Goal: Find specific page/section: Find specific page/section

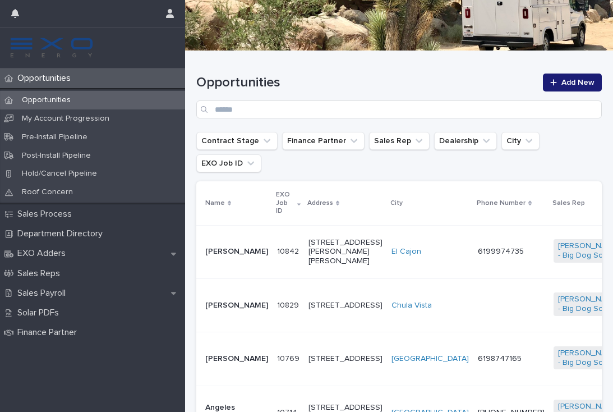
scroll to position [138, 0]
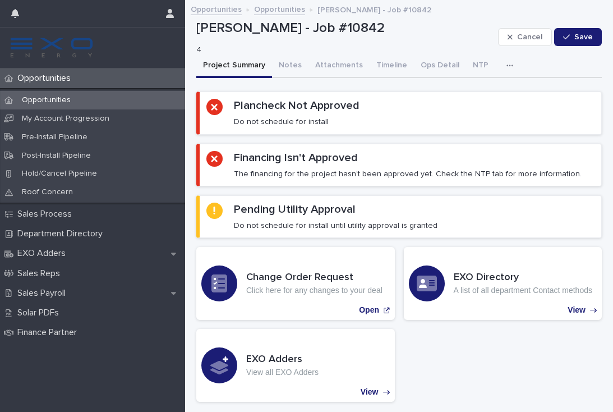
click at [62, 103] on p "Opportunities" at bounding box center [46, 100] width 67 height 10
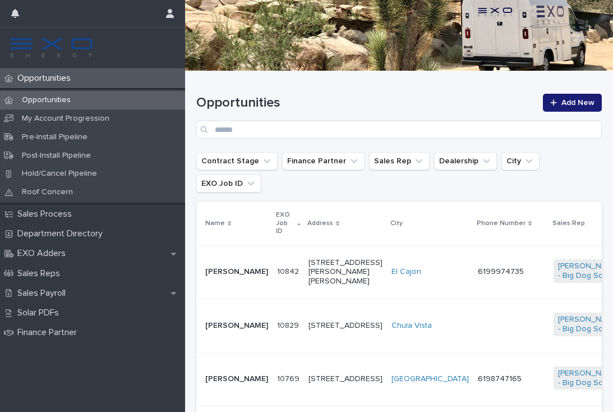
scroll to position [190, 0]
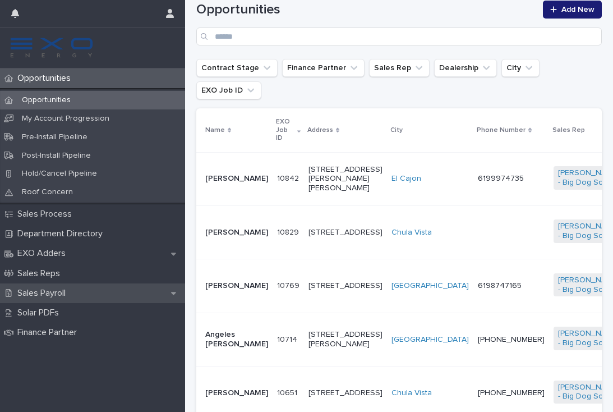
click at [66, 293] on p "Sales Payroll" at bounding box center [44, 293] width 62 height 11
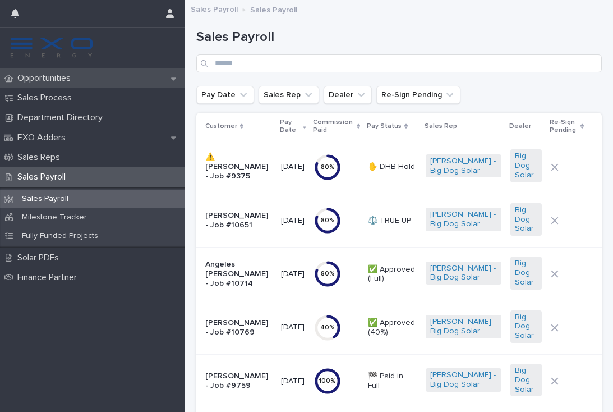
click at [60, 80] on p "Opportunities" at bounding box center [46, 78] width 67 height 11
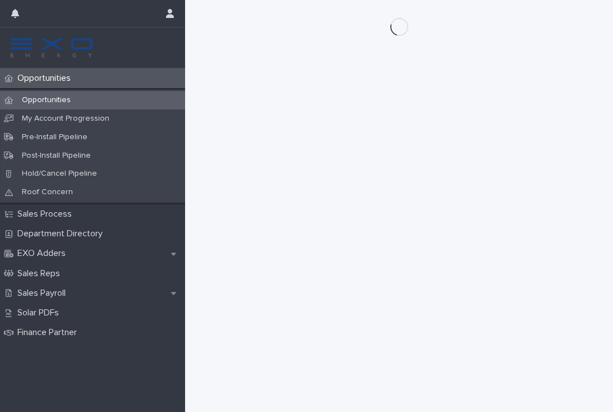
click at [64, 79] on p "Opportunities" at bounding box center [46, 78] width 67 height 11
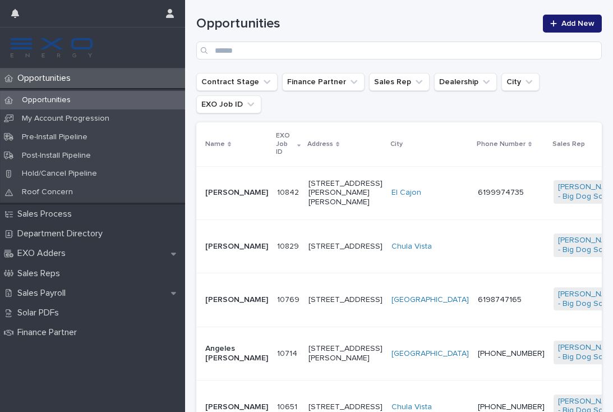
scroll to position [177, 0]
click at [120, 42] on html "Opportunities Opportunities My Account Progression Pre-Install Pipeline Post-In…" at bounding box center [306, 206] width 613 height 412
click at [121, 42] on link at bounding box center [92, 47] width 167 height 22
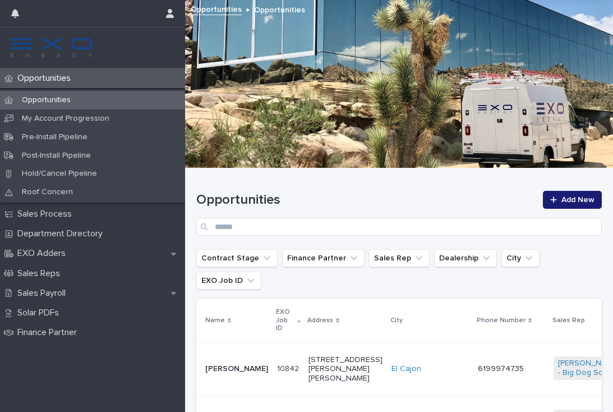
click at [60, 98] on p "Opportunities" at bounding box center [46, 100] width 67 height 10
click at [407, 305] on html "Opportunities Opportunities My Account Progression Pre-Install Pipeline Post-In…" at bounding box center [306, 206] width 613 height 412
click at [477, 314] on p "Phone Number" at bounding box center [501, 320] width 49 height 12
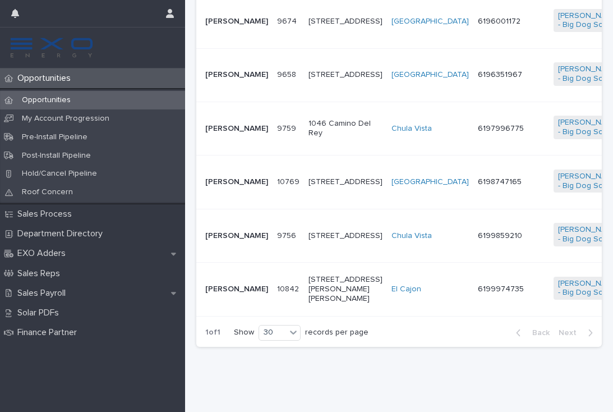
scroll to position [1068, 0]
click at [474, 316] on td "6199974735" at bounding box center [512, 289] width 76 height 53
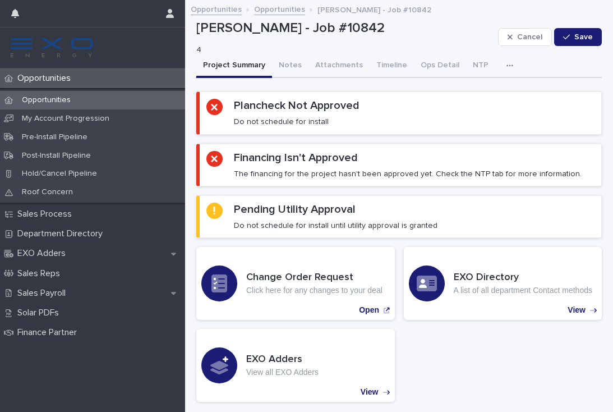
click at [53, 74] on p "Opportunities" at bounding box center [46, 78] width 67 height 11
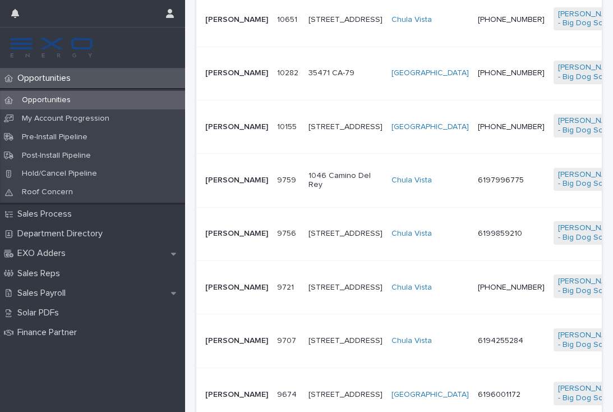
scroll to position [567, 0]
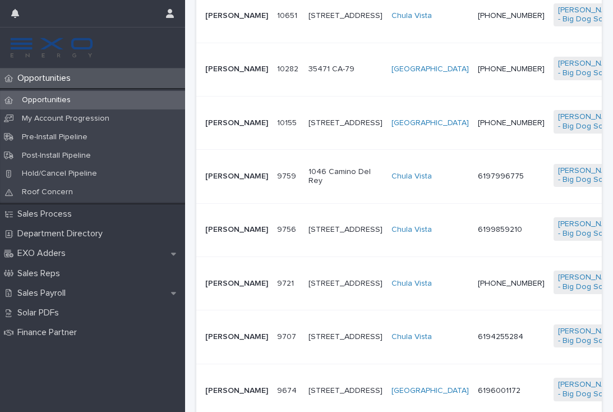
click at [474, 38] on td "[PHONE_NUMBER]" at bounding box center [512, 15] width 76 height 53
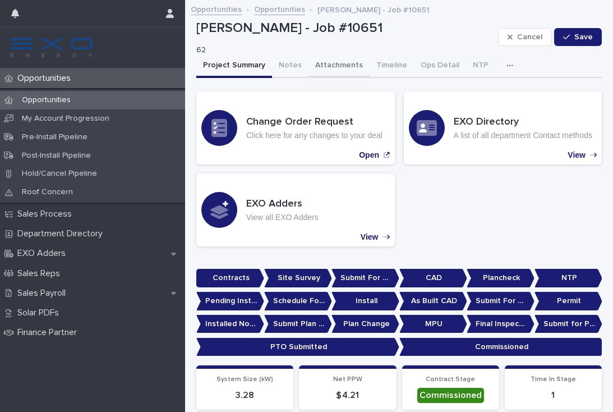
click at [331, 69] on button "Attachments" at bounding box center [339, 66] width 61 height 24
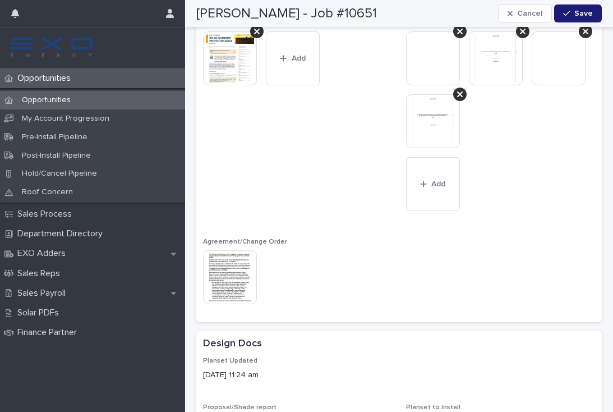
scroll to position [216, 0]
click at [232, 279] on img at bounding box center [230, 277] width 54 height 54
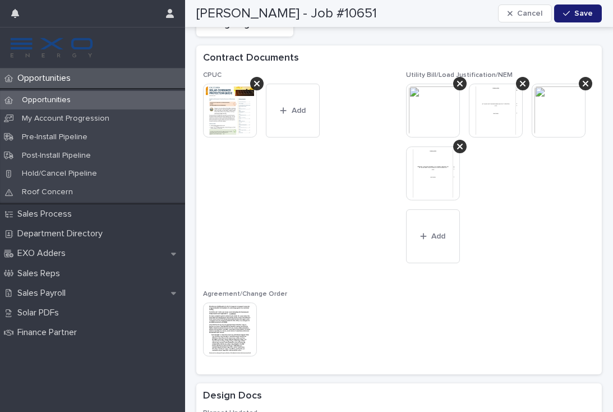
scroll to position [159, 0]
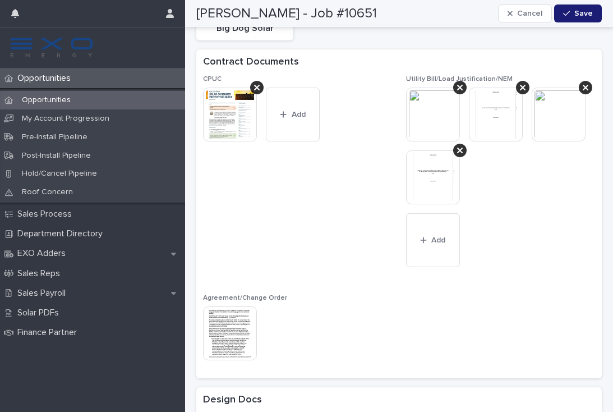
click at [228, 128] on img at bounding box center [230, 115] width 54 height 54
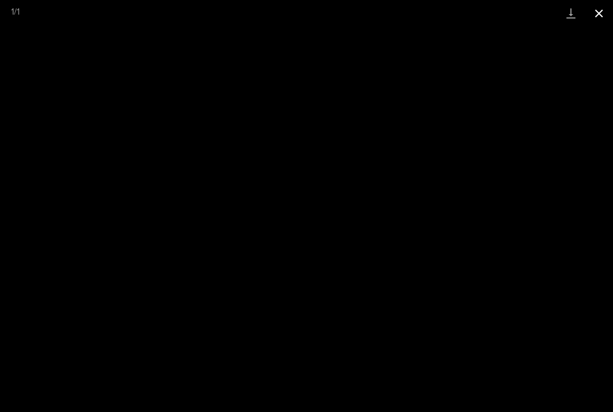
click at [597, 21] on button "Close gallery" at bounding box center [599, 13] width 28 height 26
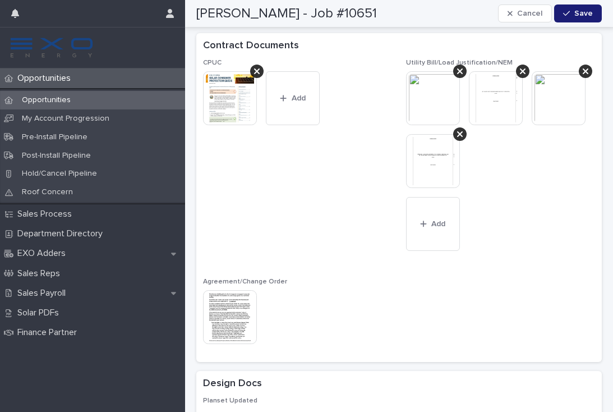
scroll to position [181, 0]
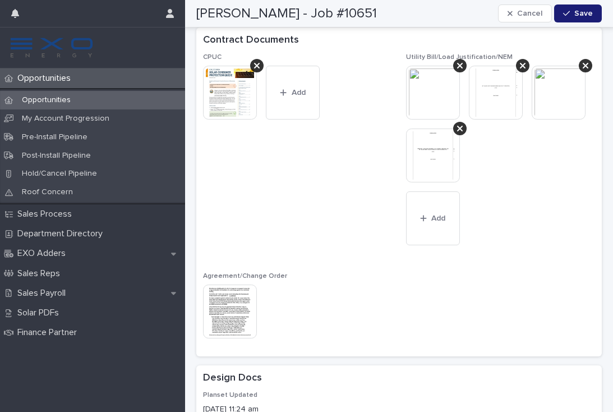
click at [242, 317] on img at bounding box center [230, 312] width 54 height 54
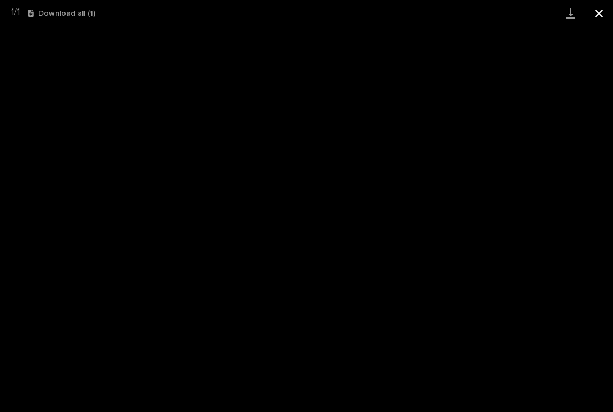
click at [601, 16] on button "Close gallery" at bounding box center [599, 13] width 28 height 26
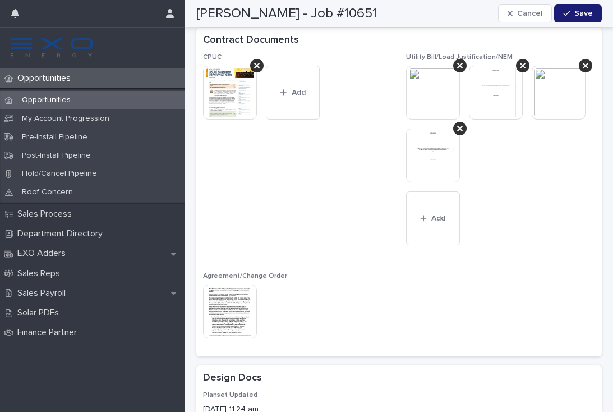
click at [54, 79] on p "Opportunities" at bounding box center [46, 78] width 67 height 11
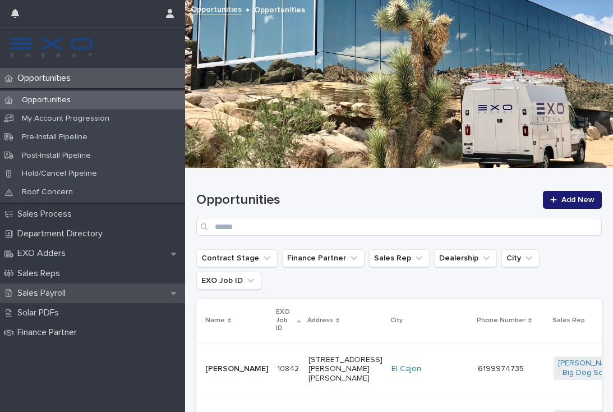
click at [75, 290] on p "Sales Payroll" at bounding box center [44, 293] width 62 height 11
